Goal: Task Accomplishment & Management: Manage account settings

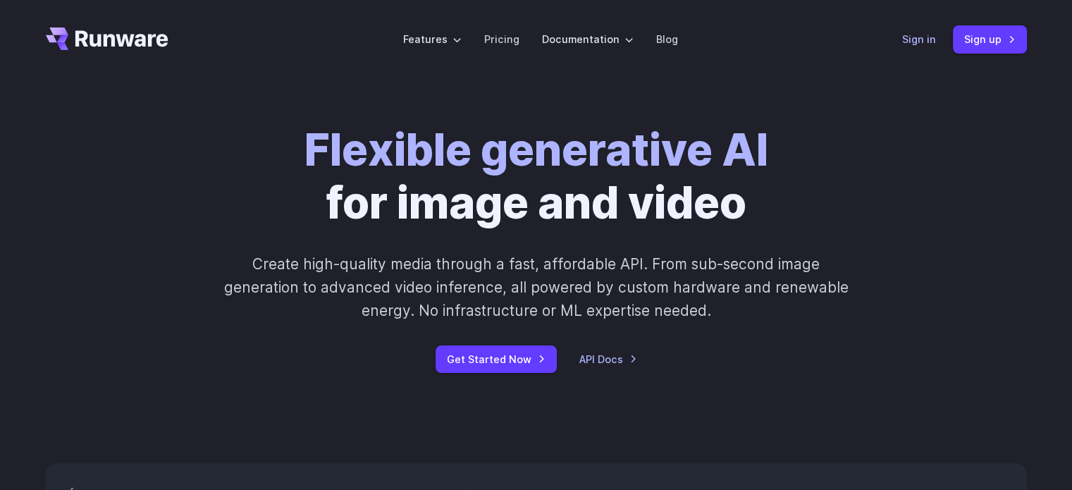
click at [916, 36] on link "Sign in" at bounding box center [919, 39] width 34 height 16
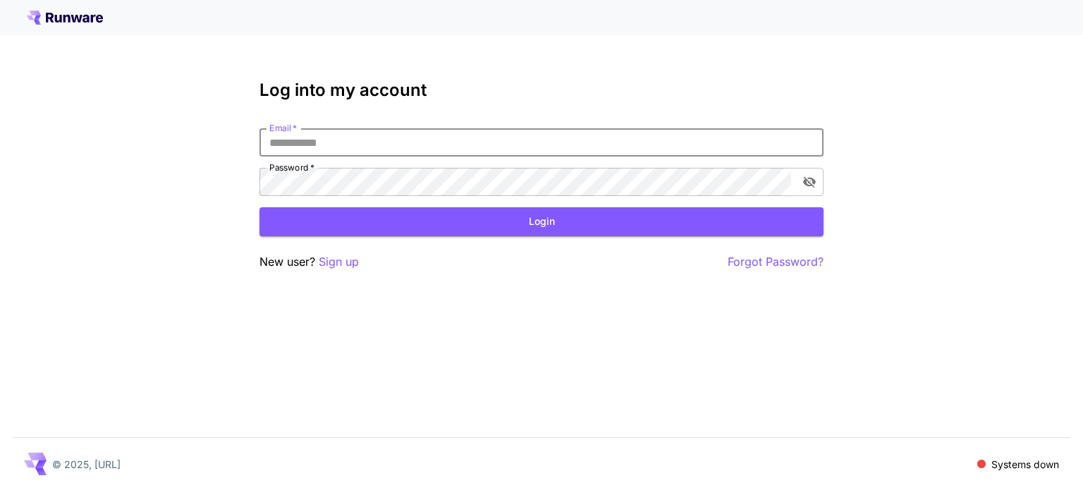
click at [505, 151] on input "Email   *" at bounding box center [541, 142] width 564 height 28
type input "**********"
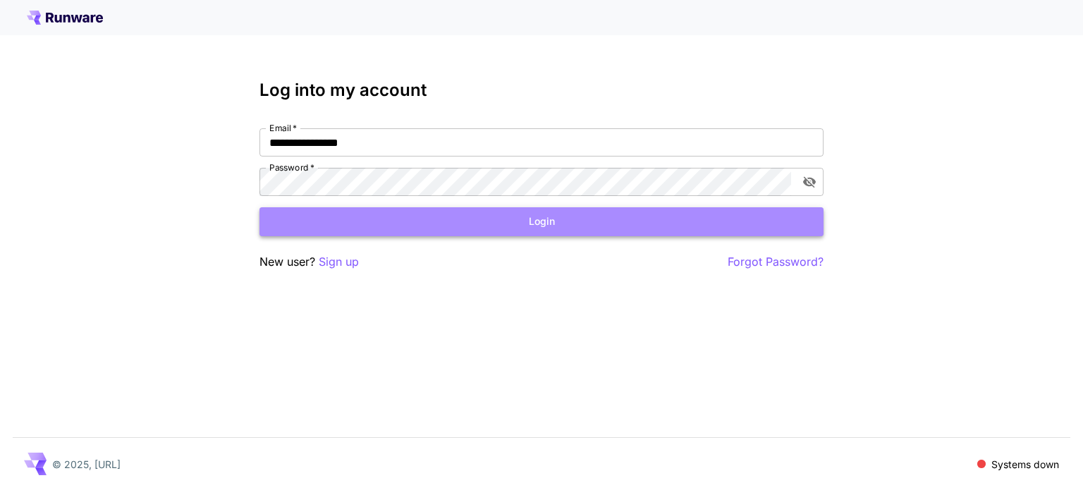
click at [471, 225] on button "Login" at bounding box center [541, 221] width 564 height 29
